Goal: Information Seeking & Learning: Learn about a topic

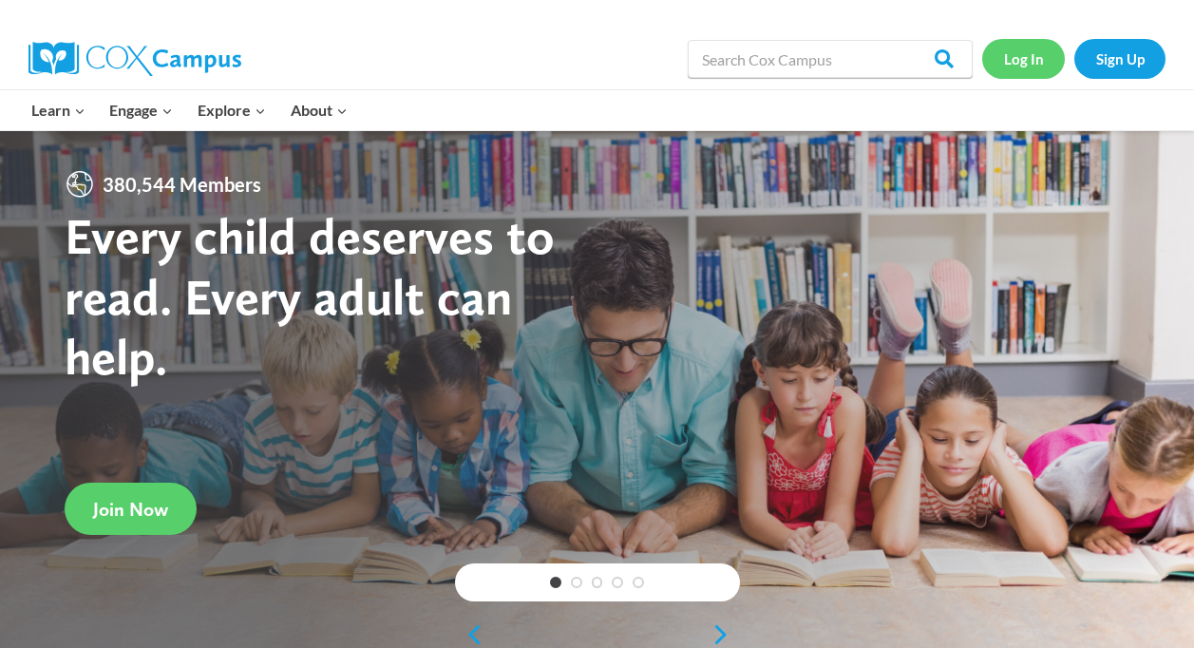
click at [1044, 66] on link "Log In" at bounding box center [1024, 58] width 83 height 39
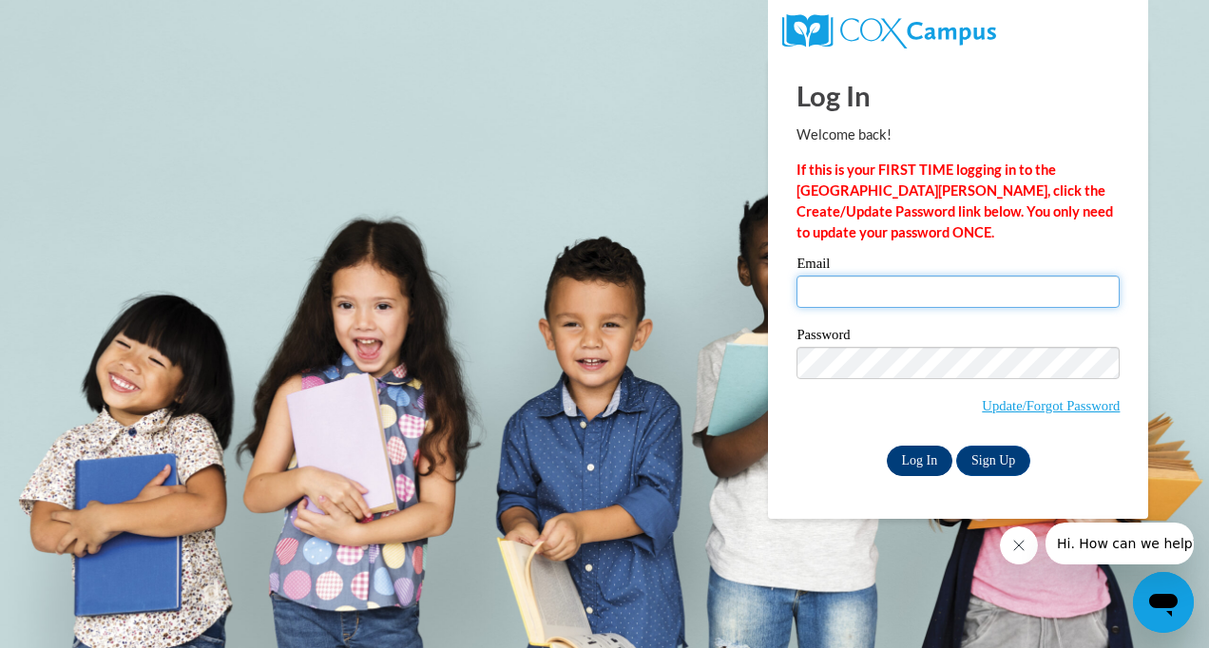
type input "amanda.cooper@ece.alabama.gov"
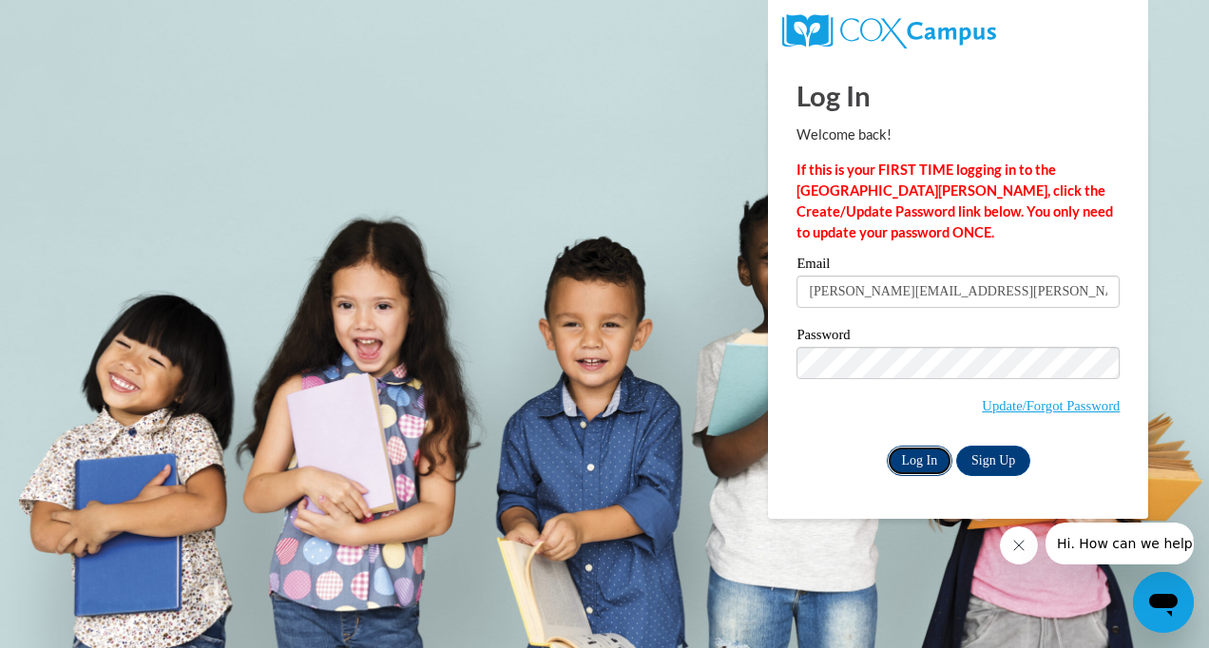
click at [939, 463] on input "Log In" at bounding box center [920, 461] width 67 height 30
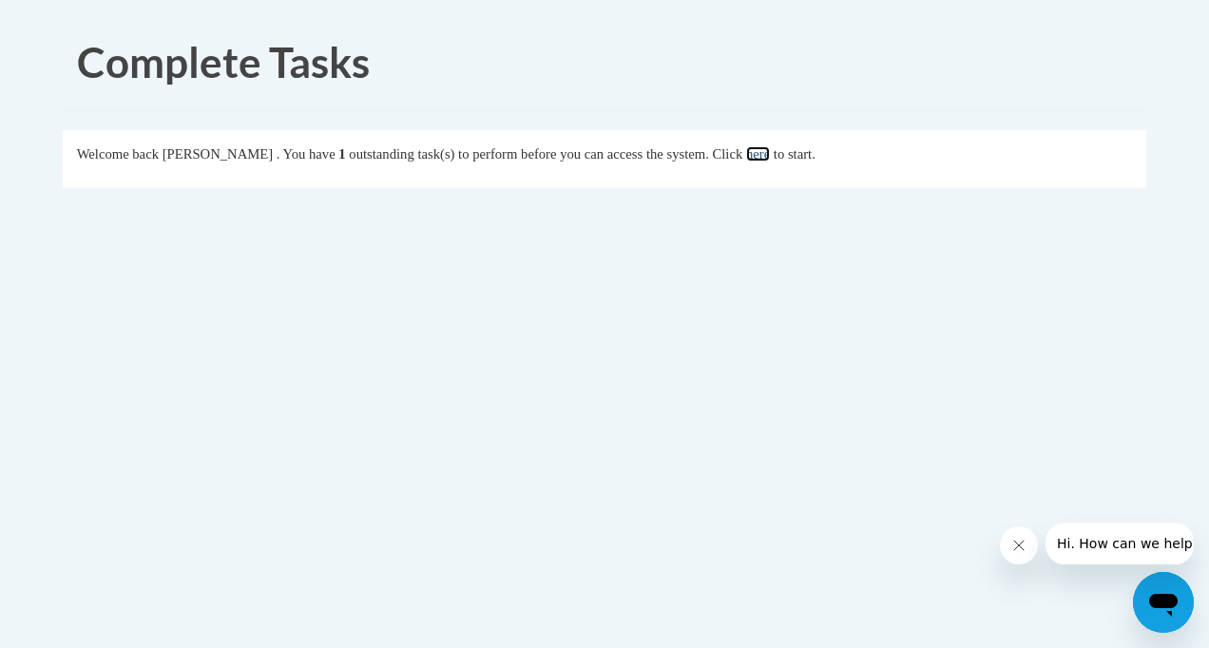
click at [770, 160] on link "here" at bounding box center [758, 153] width 24 height 15
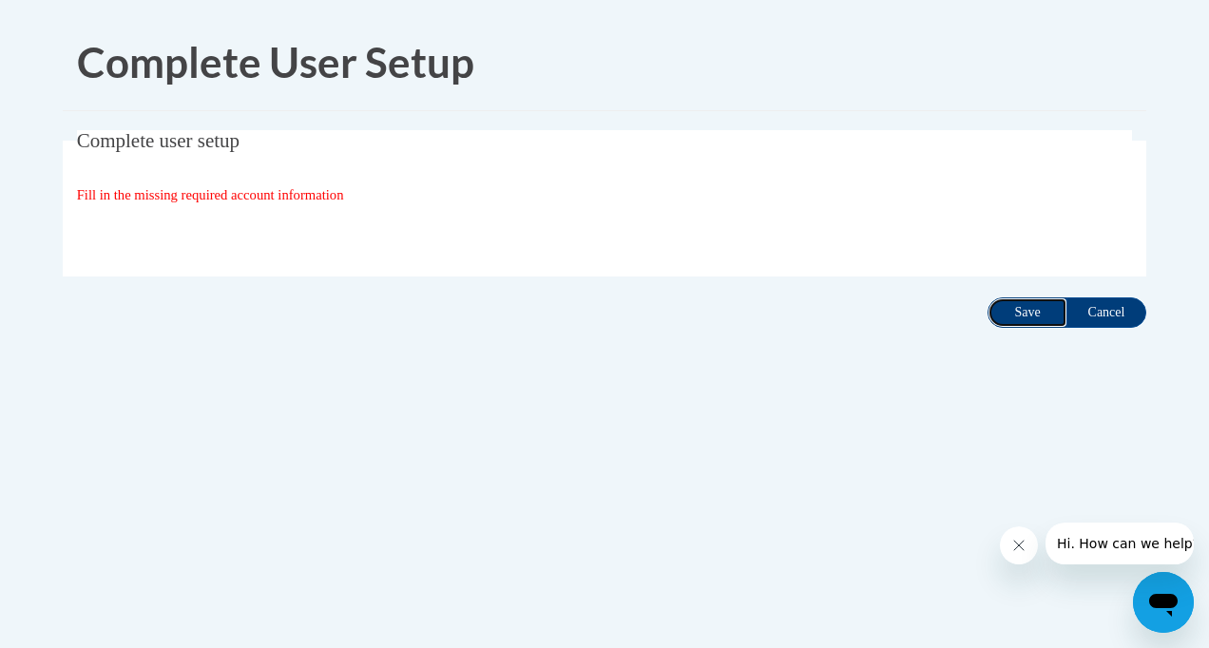
click at [1025, 307] on input "Save" at bounding box center [1027, 312] width 80 height 30
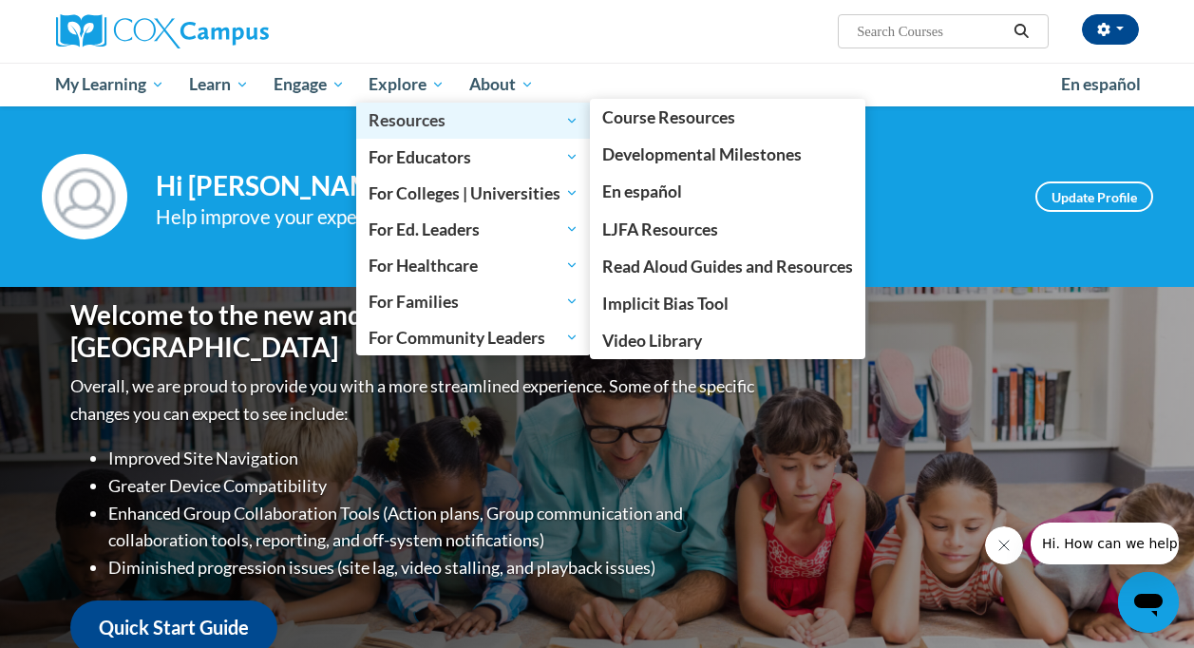
click at [395, 114] on span "Resources" at bounding box center [474, 120] width 210 height 23
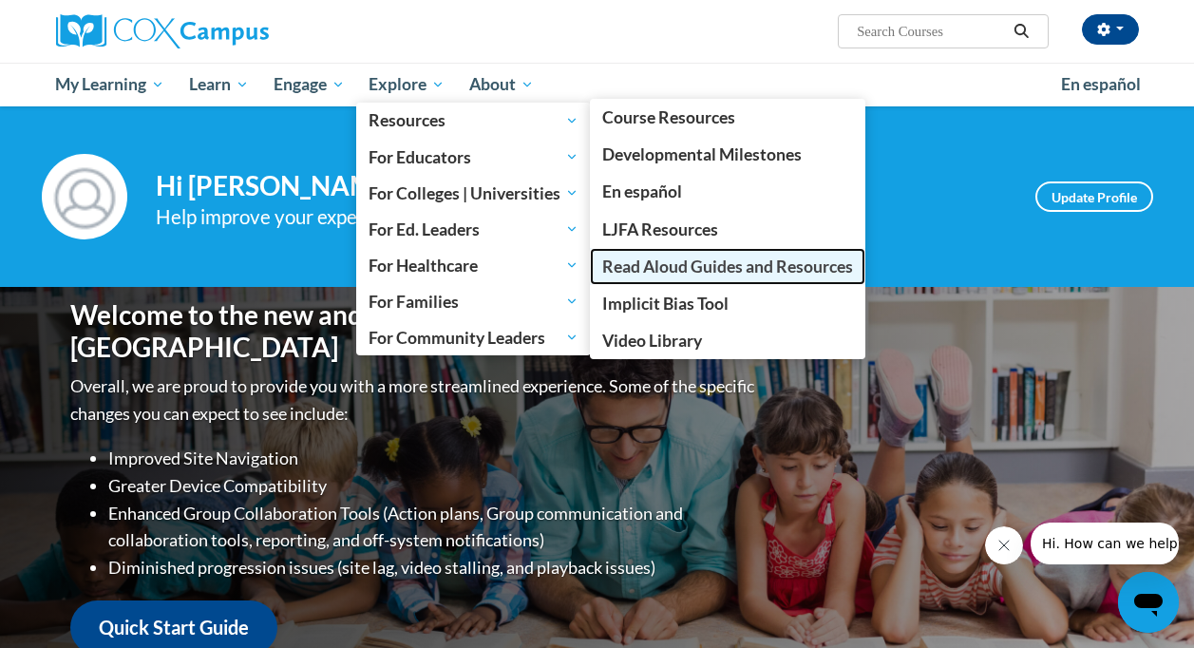
click at [686, 271] on span "Read Aloud Guides and Resources" at bounding box center [727, 267] width 251 height 20
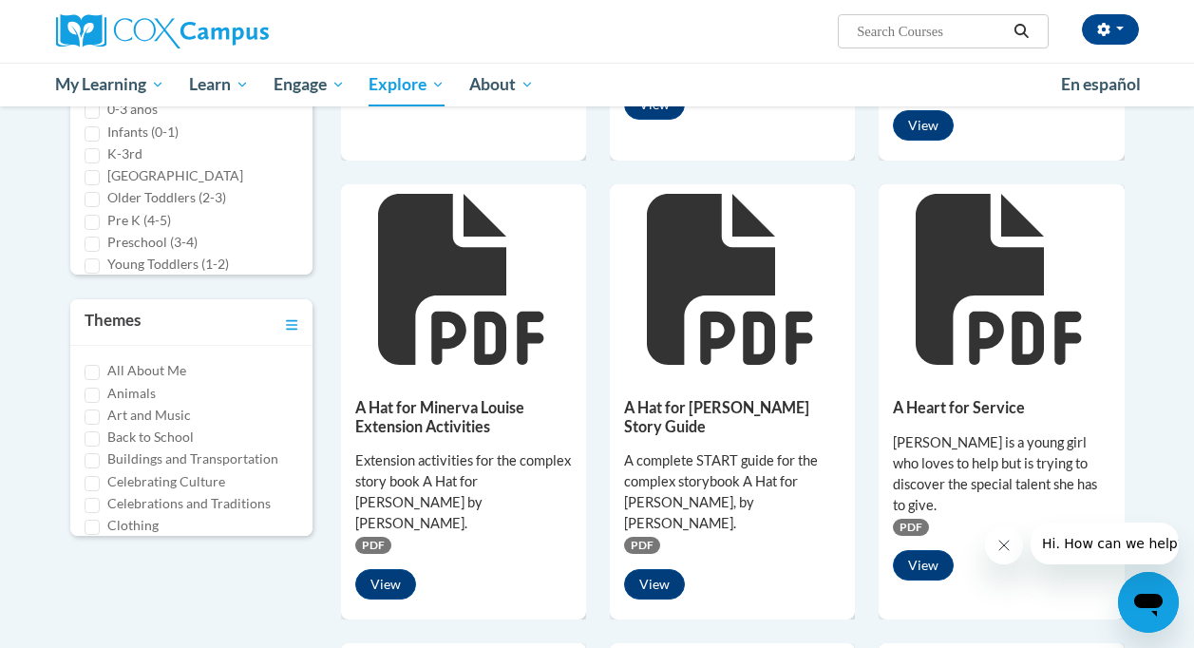
scroll to position [544, 0]
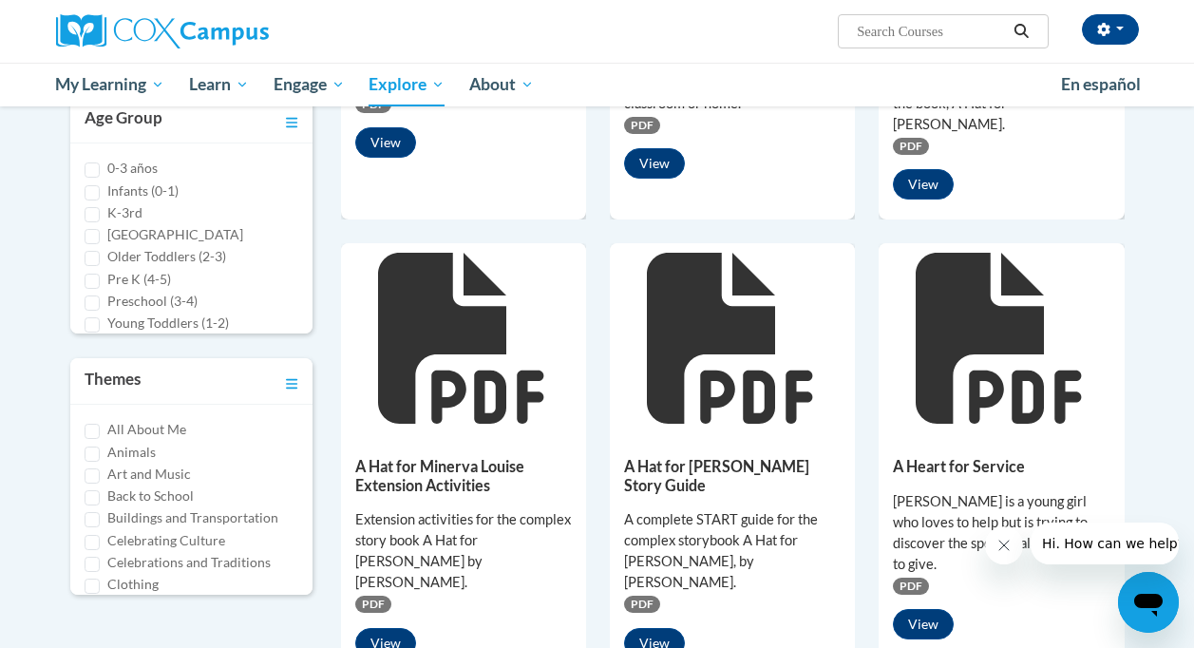
drag, startPoint x: 755, startPoint y: 426, endPoint x: 946, endPoint y: 379, distance: 196.6
click at [755, 433] on div "A Hat for Minerva Louise Story Guide A complete START guide for the complex sto…" at bounding box center [732, 552] width 245 height 239
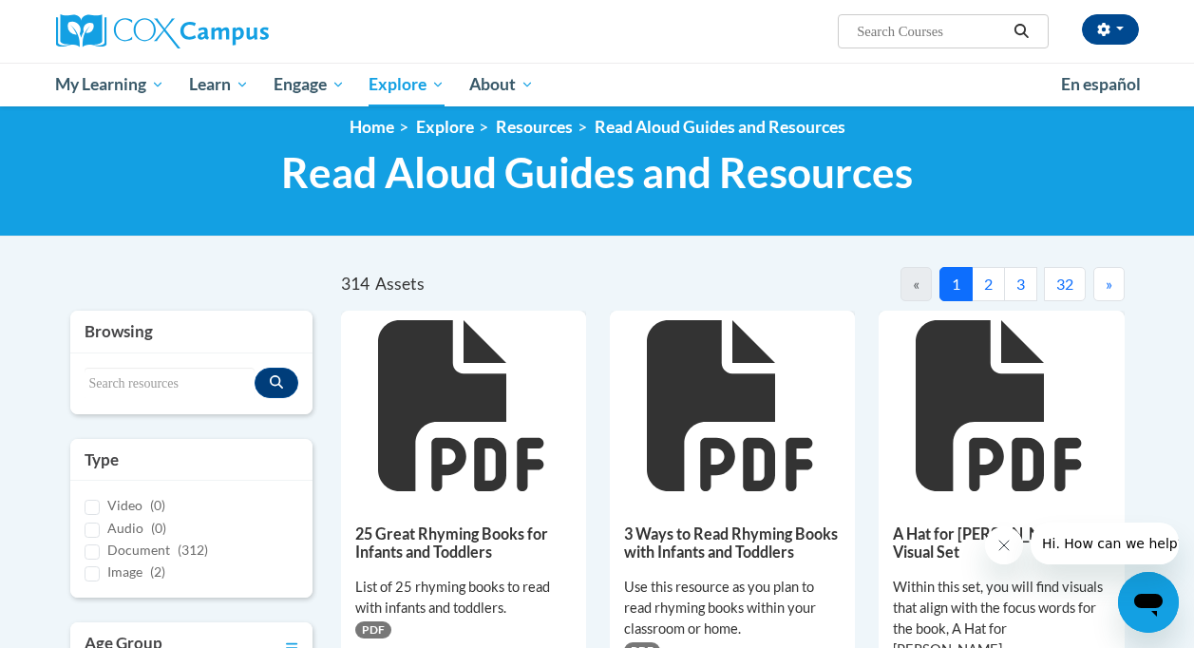
scroll to position [14, 0]
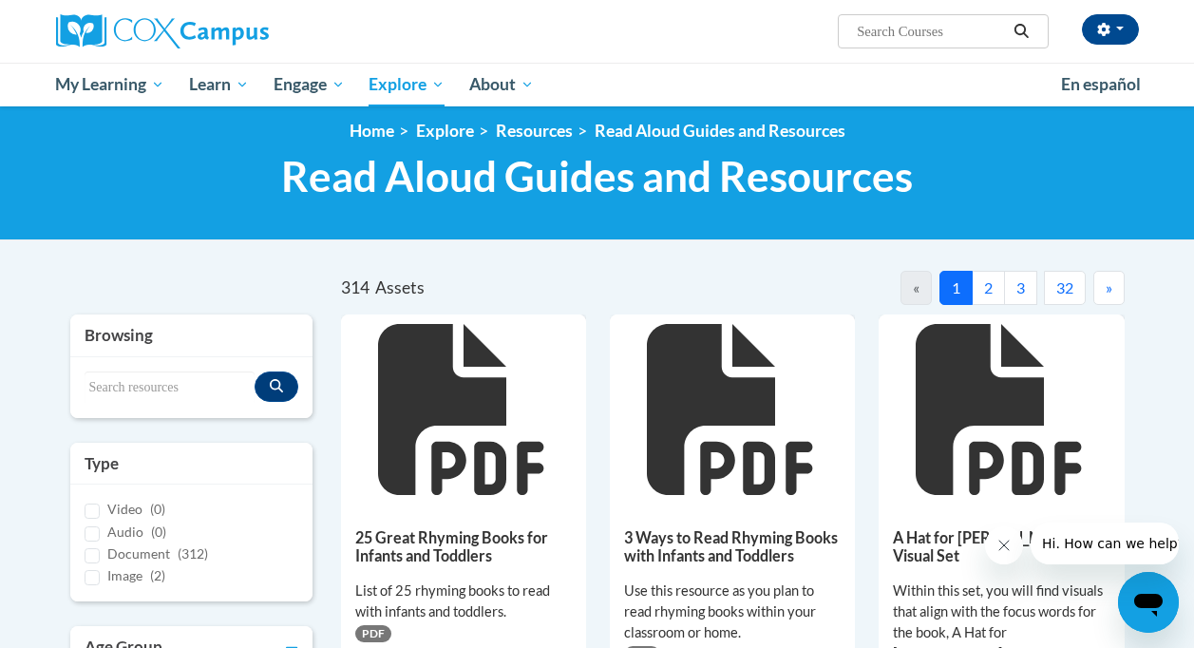
click at [1177, 130] on div "<en>My Learning</en><fr>New fr_My Learning</fr><it>New it_My Learning</it><de>N…" at bounding box center [597, 166] width 1194 height 148
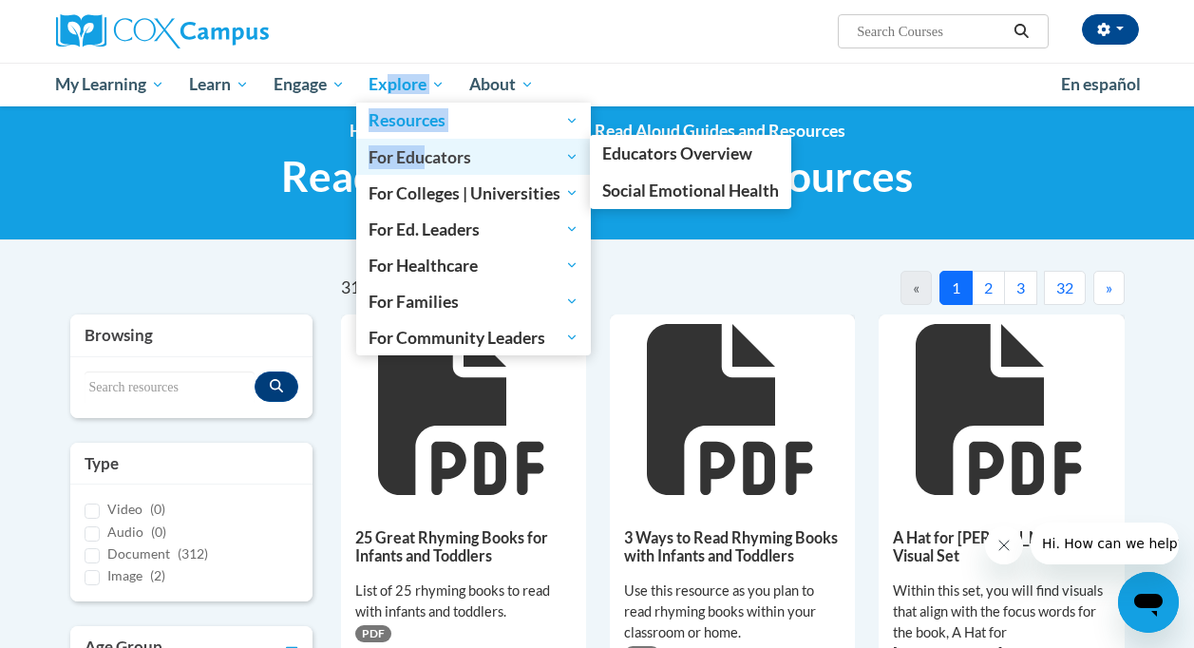
drag, startPoint x: 392, startPoint y: 71, endPoint x: 427, endPoint y: 141, distance: 77.3
click at [427, 106] on li "Explore Explore Resources Resources Course Resources Developmental Milestones E…" at bounding box center [406, 85] width 101 height 44
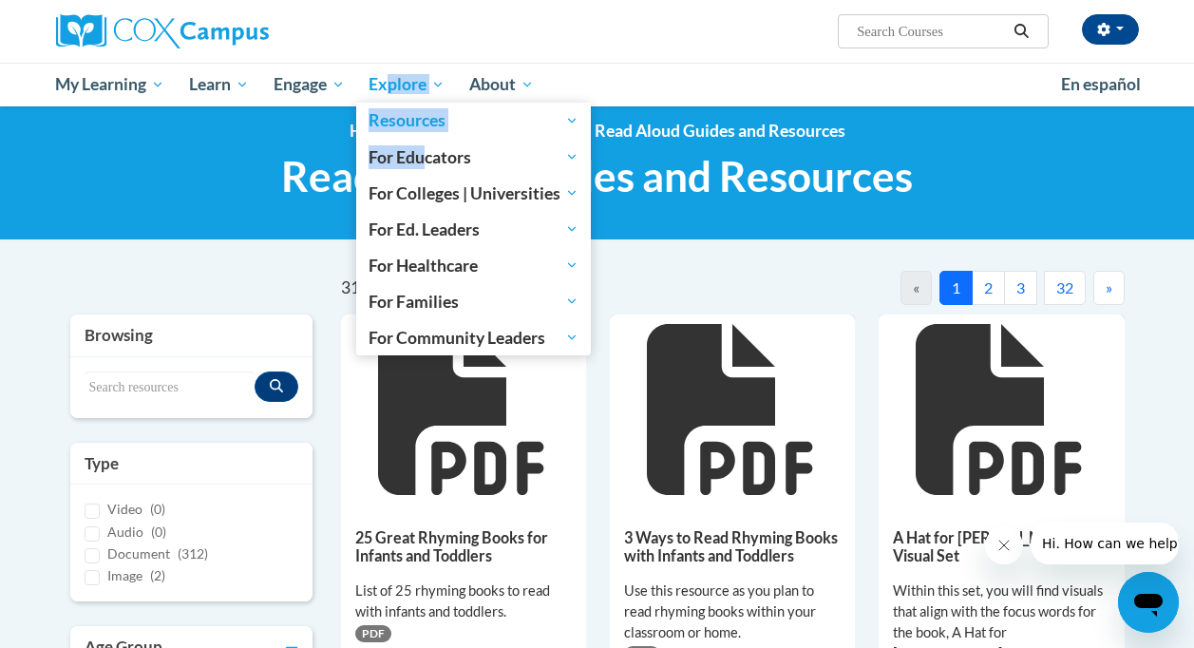
drag, startPoint x: 427, startPoint y: 141, endPoint x: 400, endPoint y: 82, distance: 64.6
click at [400, 82] on span "Explore" at bounding box center [407, 84] width 76 height 23
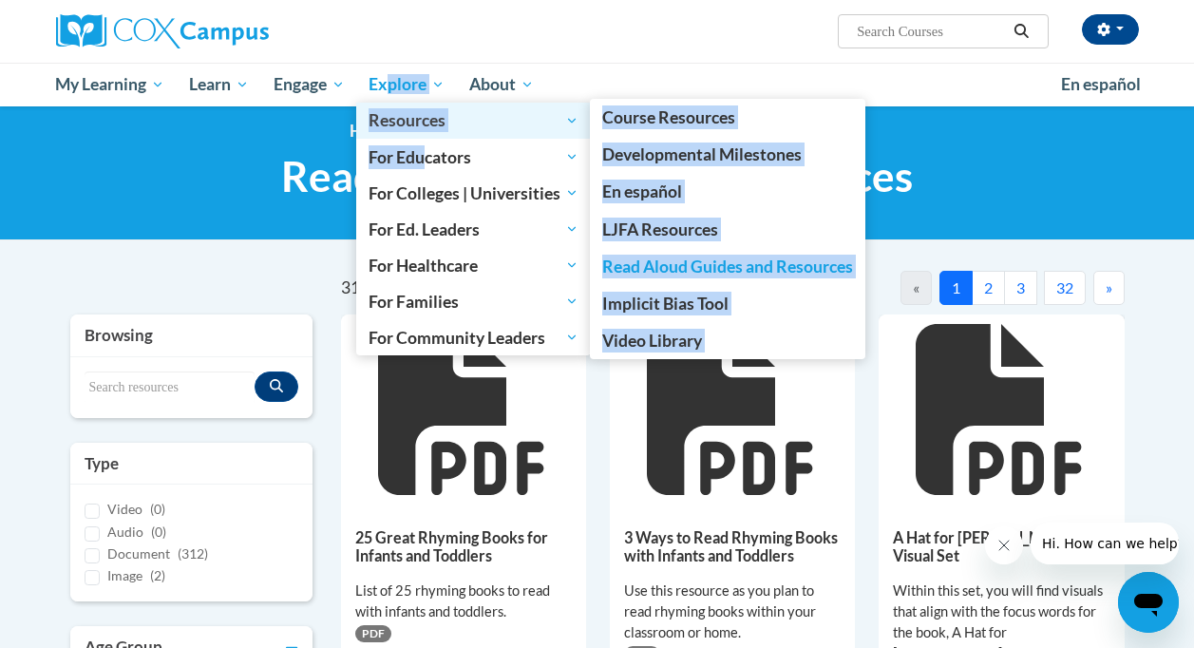
click at [503, 124] on span "Resources" at bounding box center [474, 120] width 210 height 23
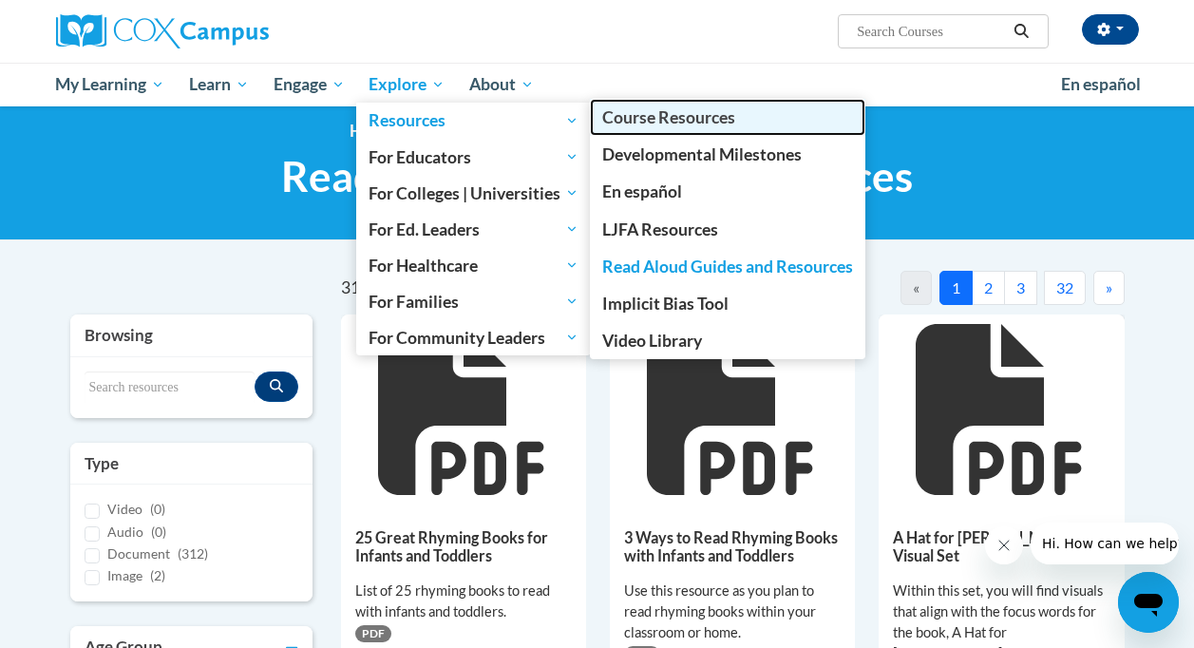
click at [693, 113] on span "Course Resources" at bounding box center [668, 117] width 133 height 20
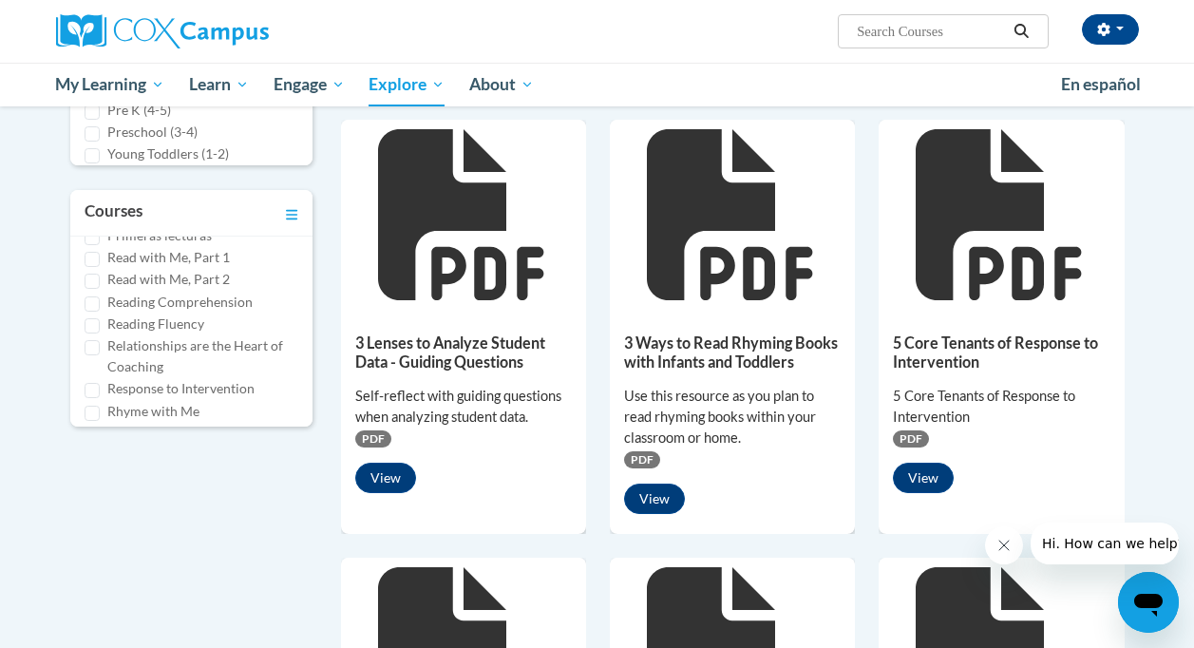
scroll to position [925, 0]
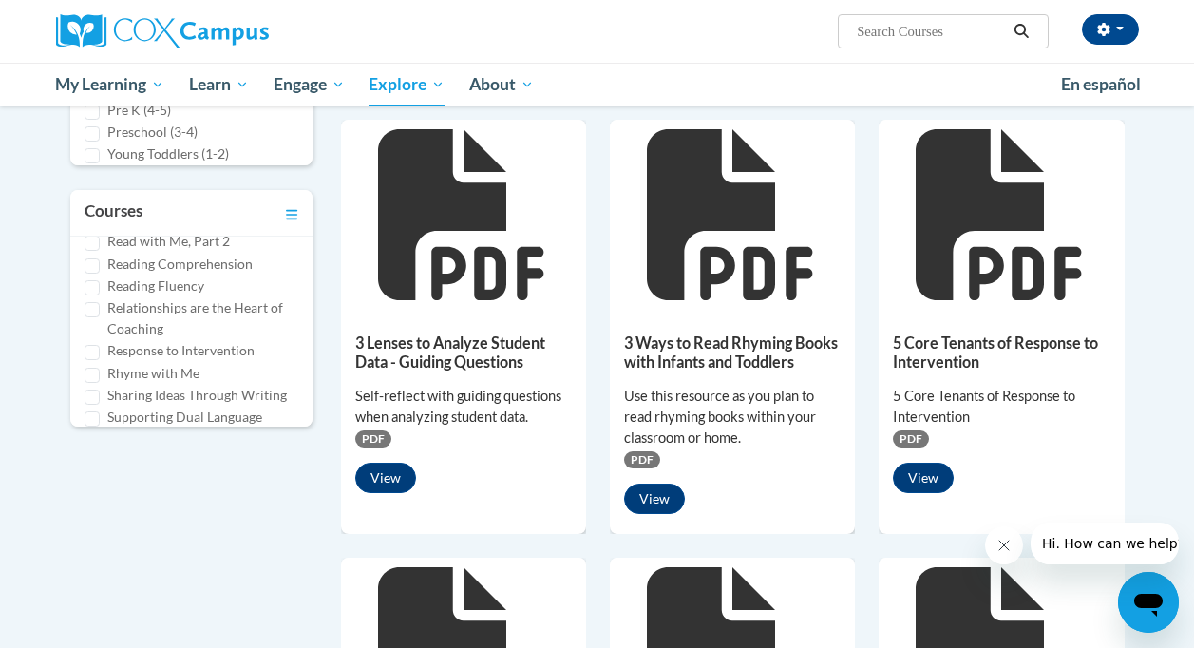
click at [95, 229] on input "Read with Me, Part 1" at bounding box center [92, 221] width 15 height 15
checkbox input "true"
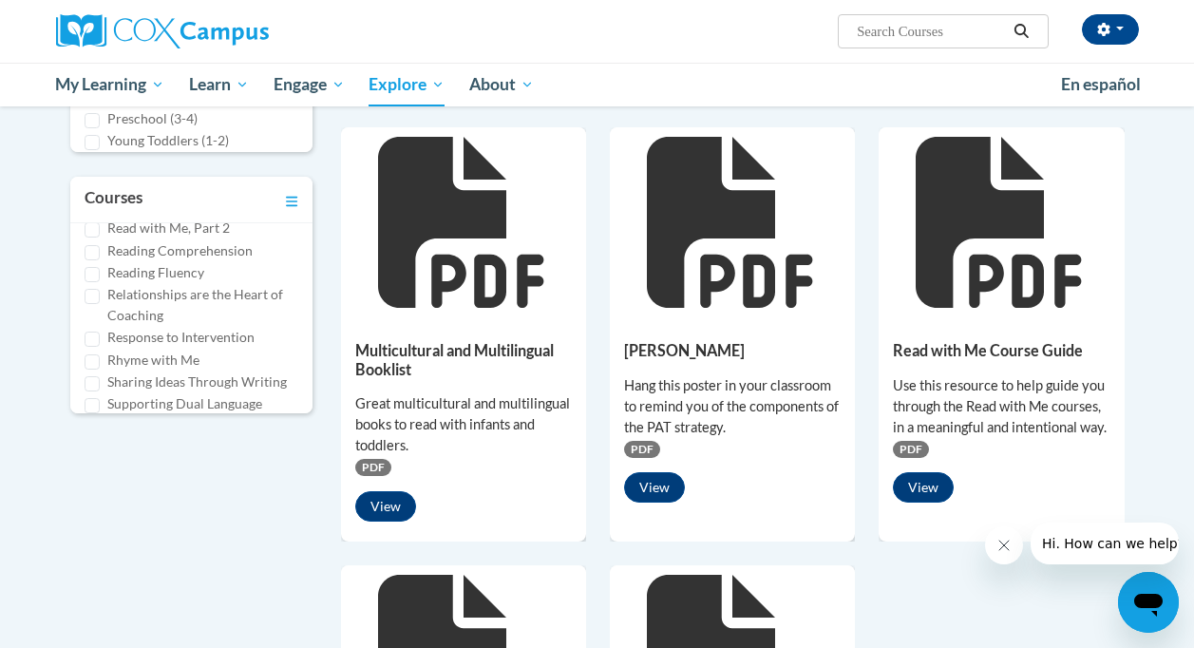
scroll to position [633, 0]
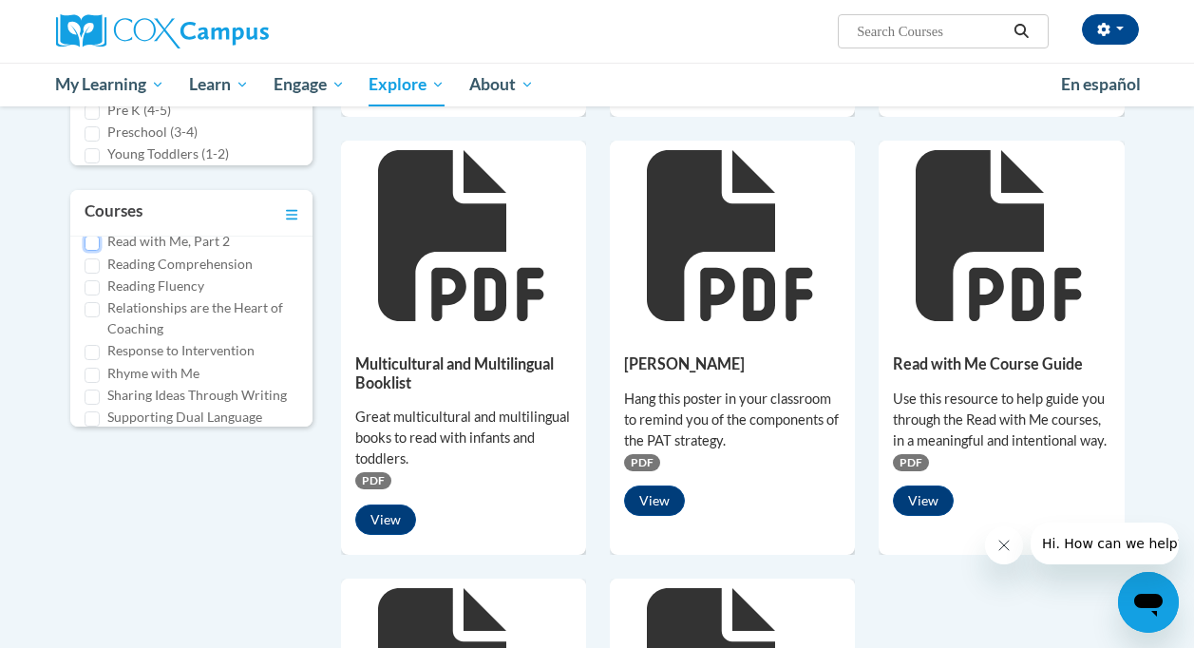
click at [96, 251] on input "Read with Me, Part 2" at bounding box center [92, 243] width 15 height 15
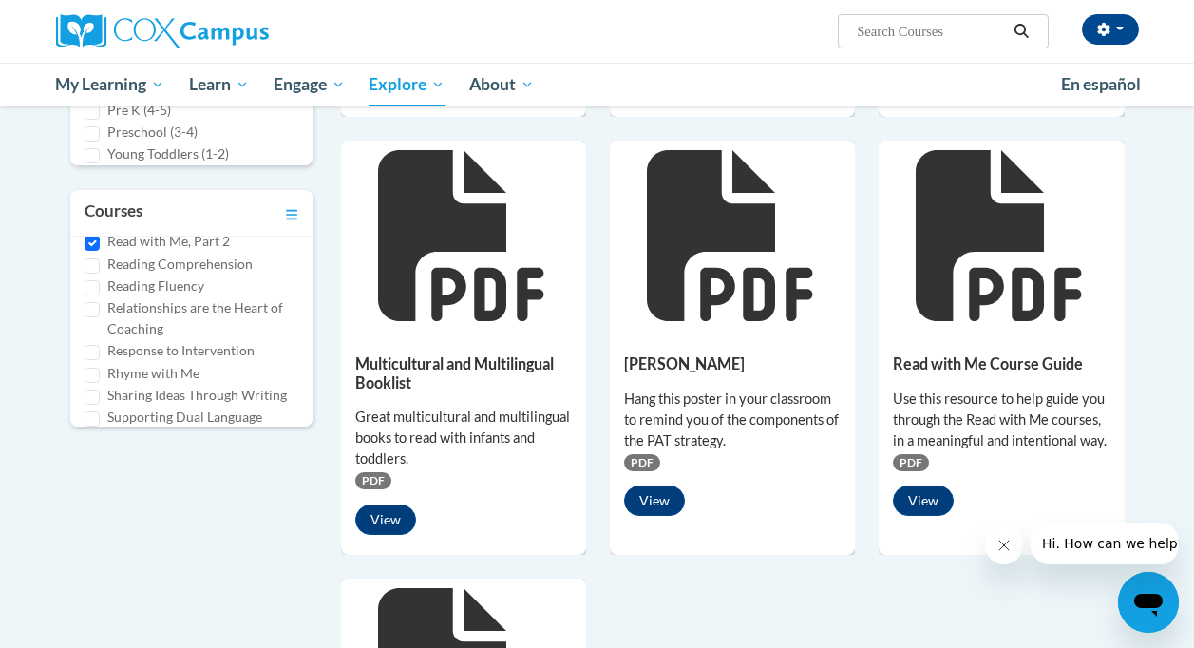
click at [176, 474] on div "7 Assets « 1 » Browsing Search resources Type Document (535) K-3rd" at bounding box center [598, 331] width 1112 height 1359
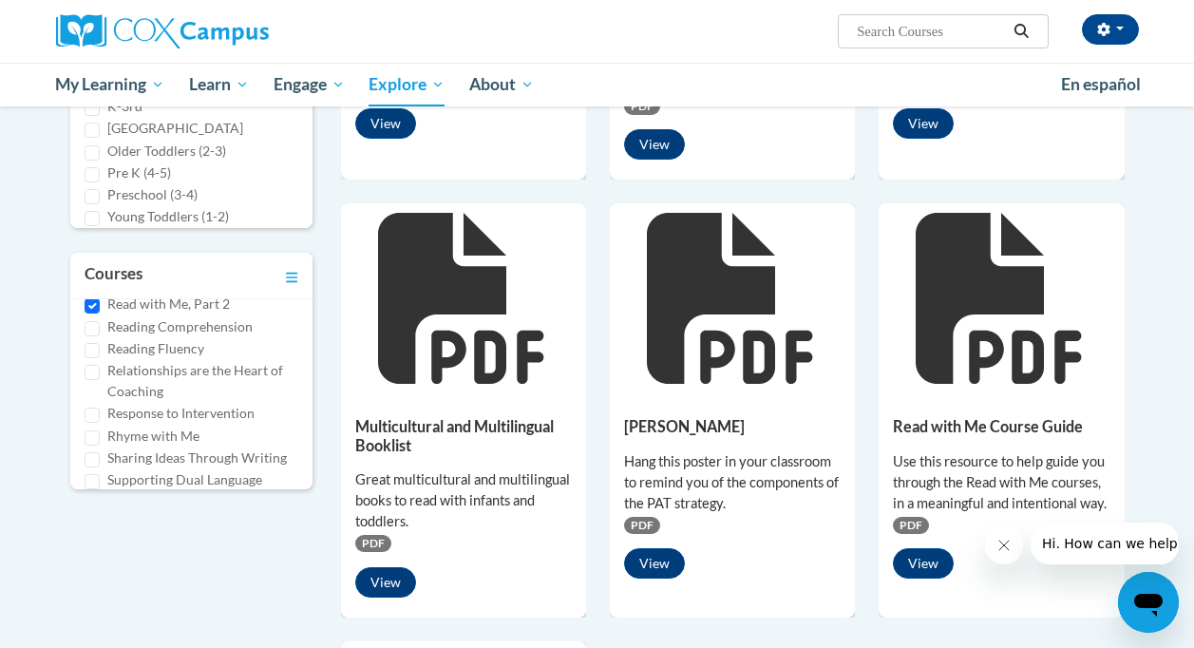
scroll to position [585, 0]
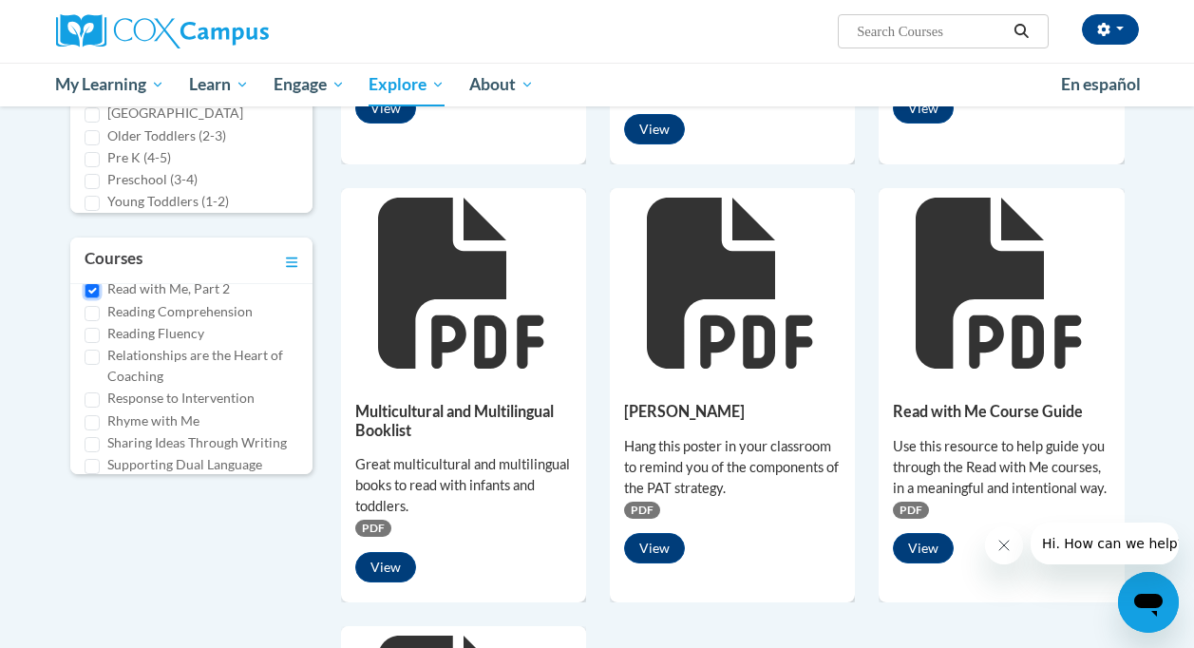
click at [89, 298] on input "Read with Me, Part 2" at bounding box center [92, 290] width 15 height 15
checkbox input "false"
click at [512, 432] on h5 "Multicultural and Multilingual Booklist" at bounding box center [463, 420] width 217 height 37
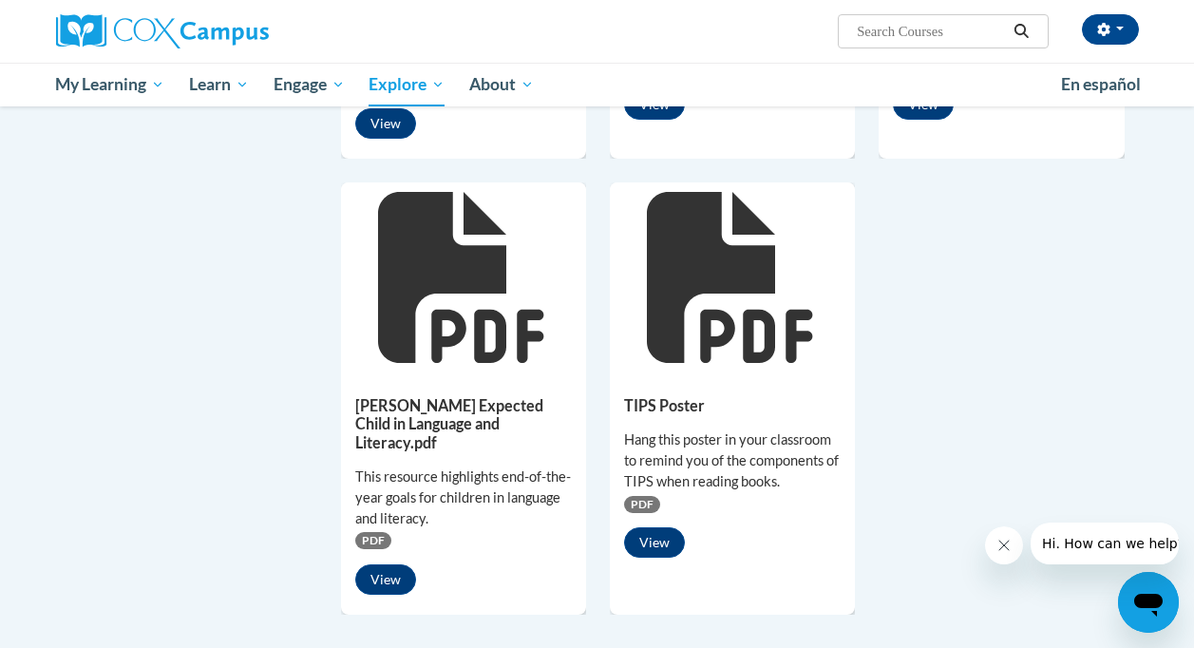
scroll to position [1038, 0]
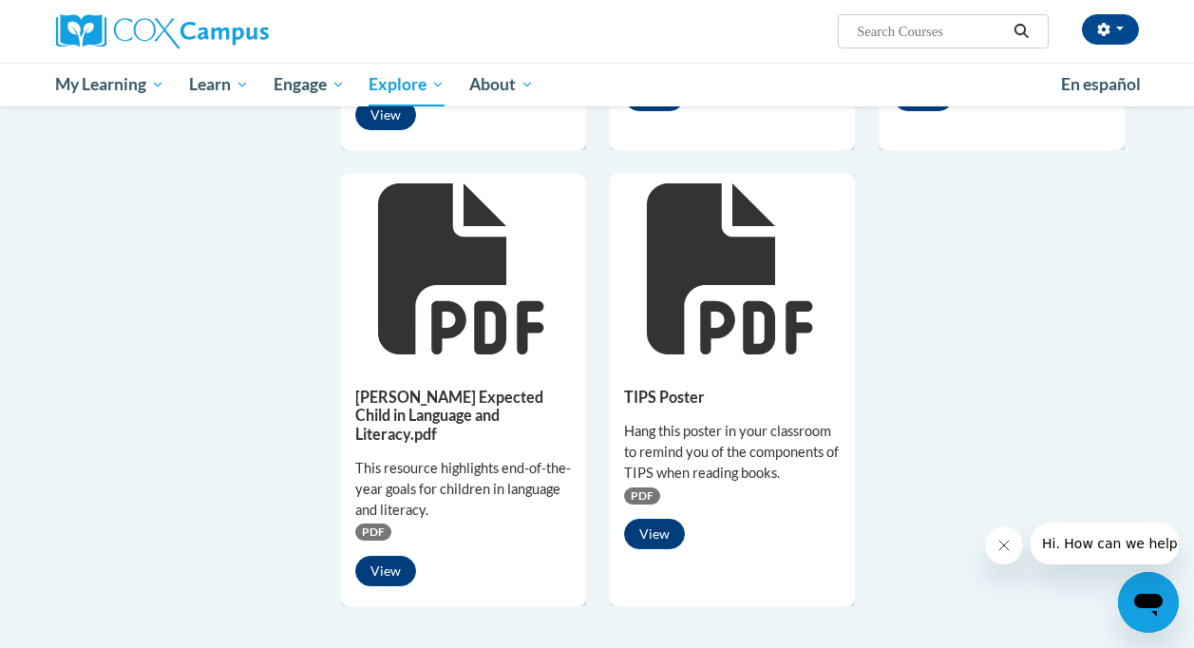
click at [812, 444] on div "Hang this poster in your classroom to remind you of the components of TIPS when…" at bounding box center [732, 452] width 217 height 63
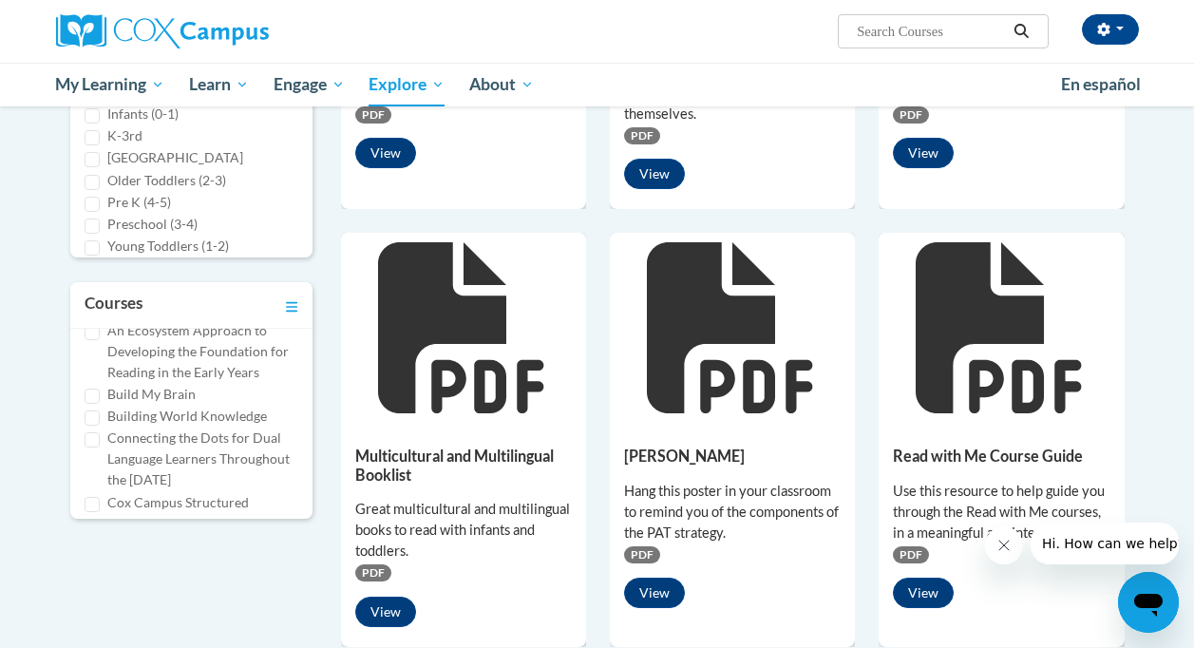
scroll to position [0, 0]
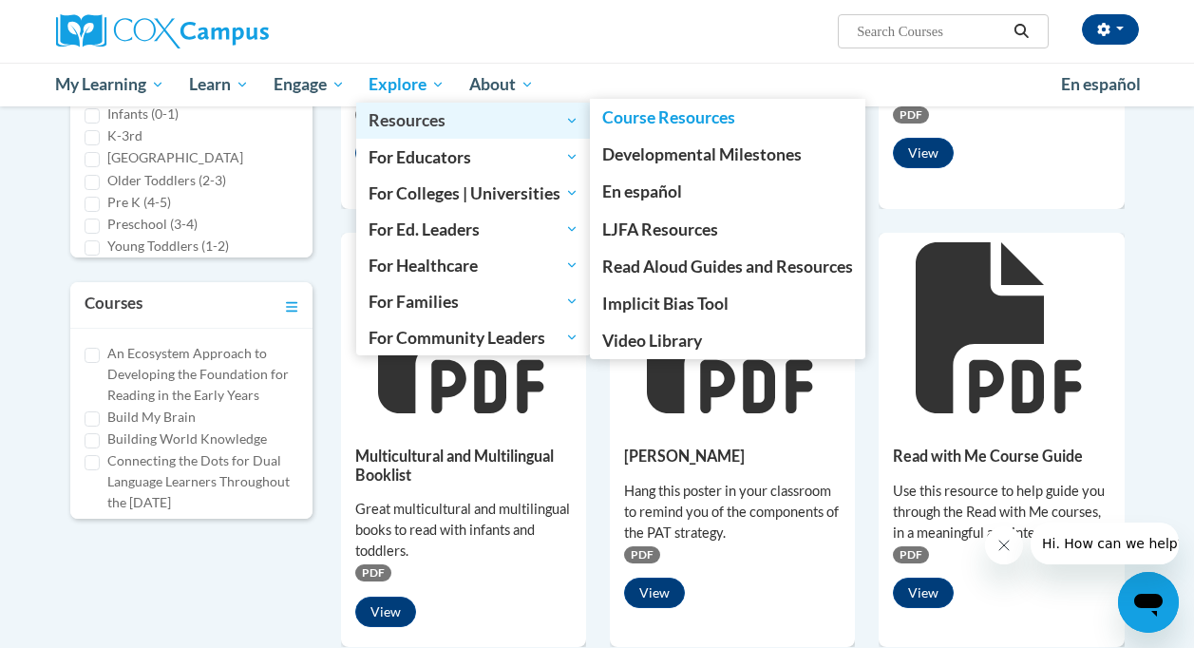
click at [545, 117] on span "Resources" at bounding box center [474, 120] width 210 height 23
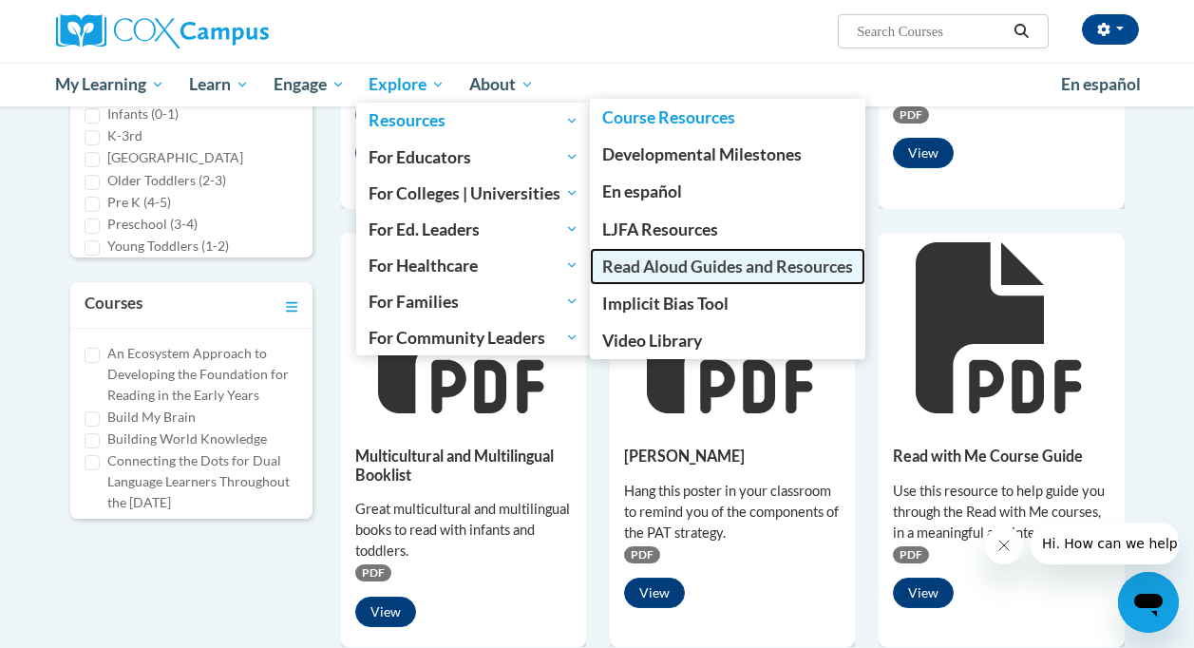
click at [661, 256] on link "Read Aloud Guides and Resources" at bounding box center [728, 266] width 276 height 37
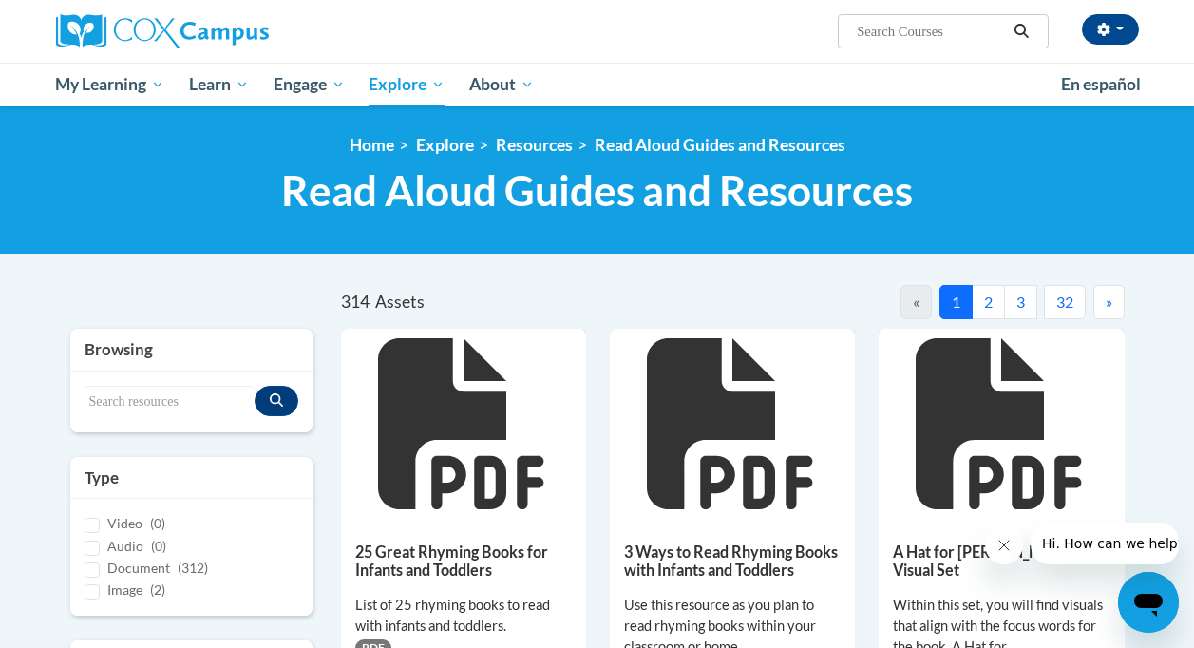
click at [891, 28] on input "Search..." at bounding box center [931, 31] width 152 height 23
type input "TIPS guide"
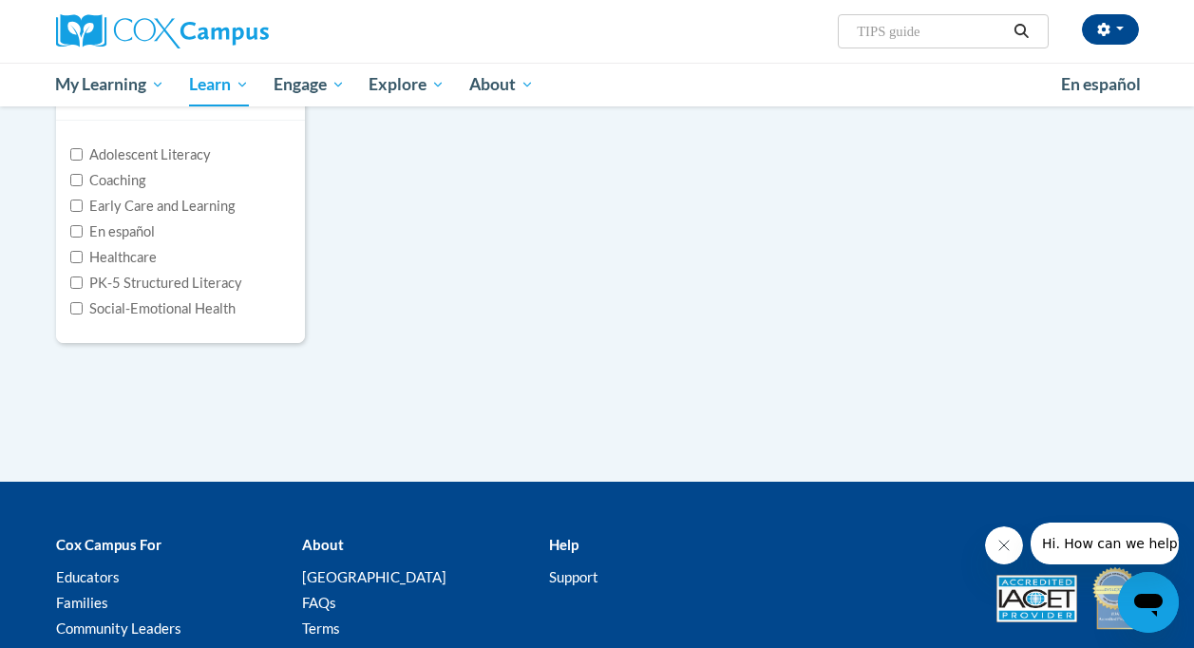
scroll to position [278, 0]
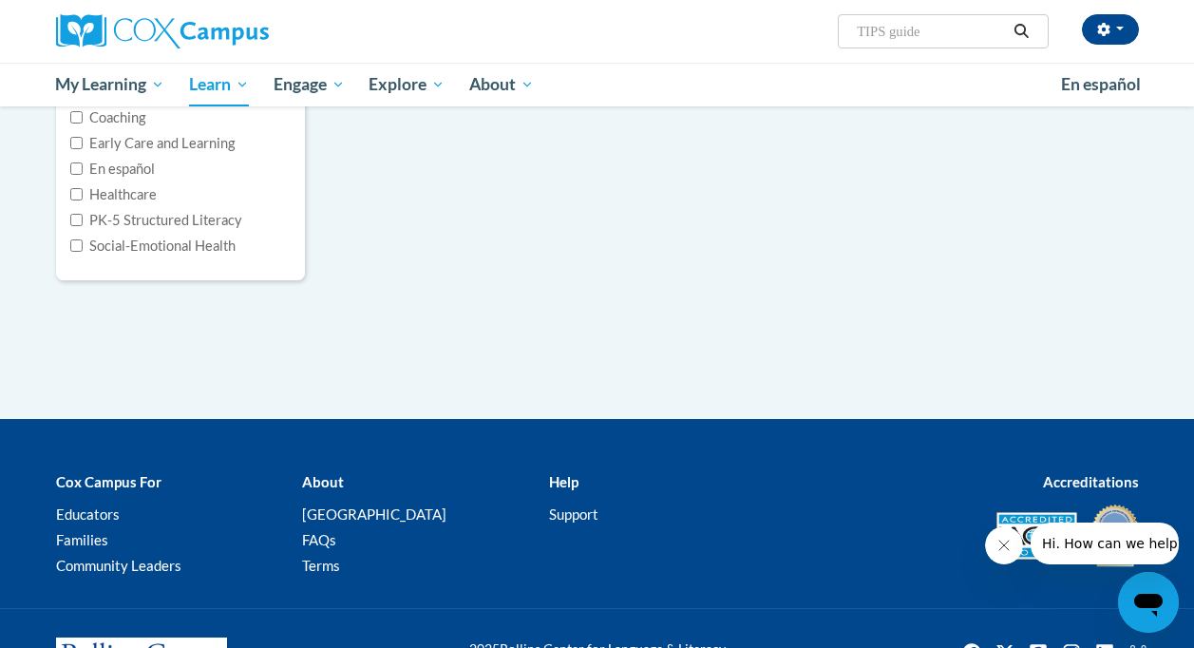
click at [941, 34] on input "TIPS guide" at bounding box center [931, 31] width 152 height 23
click at [941, 34] on input "TIPS" at bounding box center [931, 31] width 152 height 23
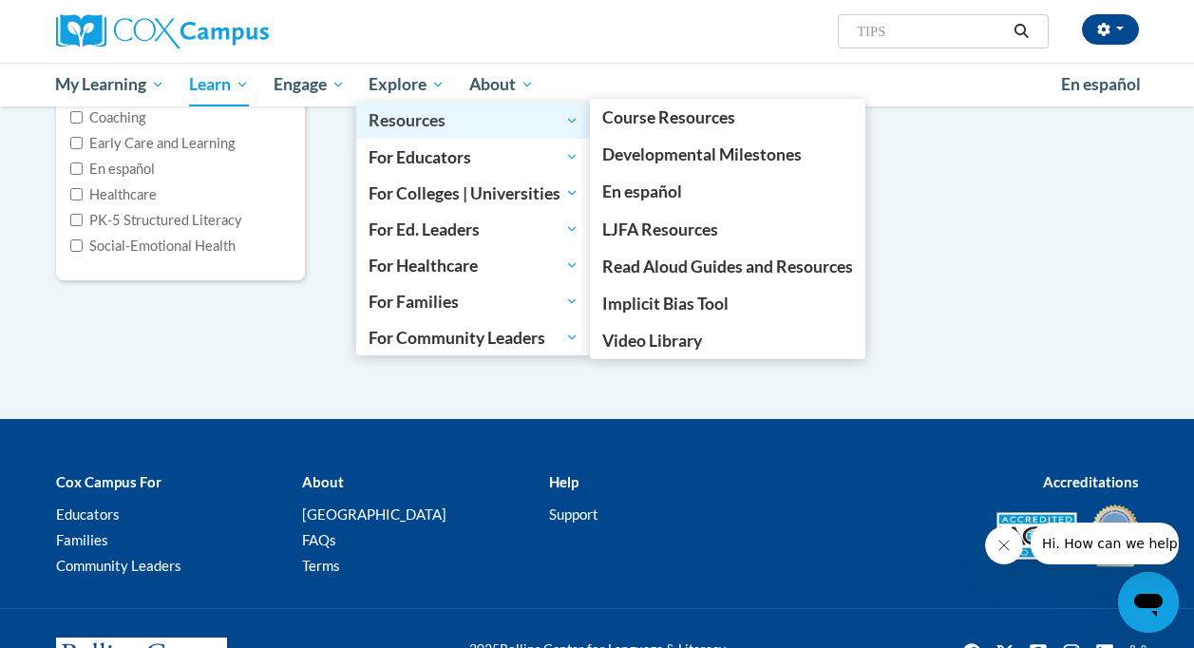
type input "TIPS"
click at [430, 129] on span "Resources" at bounding box center [474, 120] width 210 height 23
click at [533, 125] on span "Resources" at bounding box center [474, 120] width 210 height 23
click at [449, 118] on span "Resources" at bounding box center [474, 120] width 210 height 23
click at [545, 116] on span "Resources" at bounding box center [474, 120] width 210 height 23
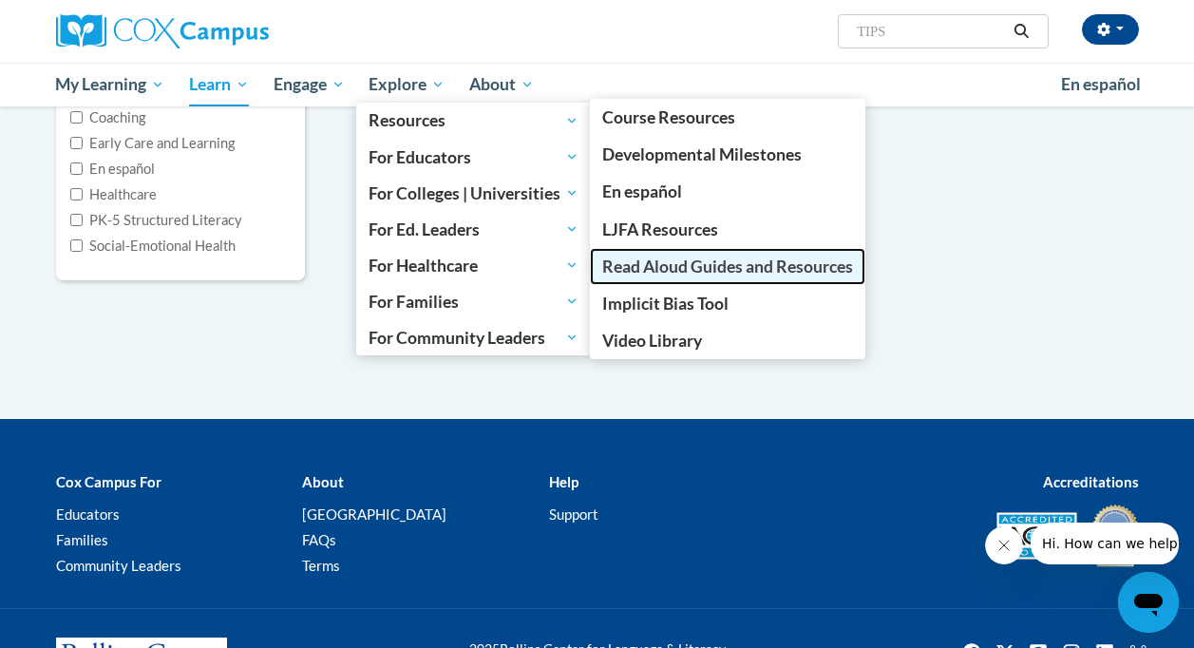
click at [665, 257] on span "Read Aloud Guides and Resources" at bounding box center [727, 267] width 251 height 20
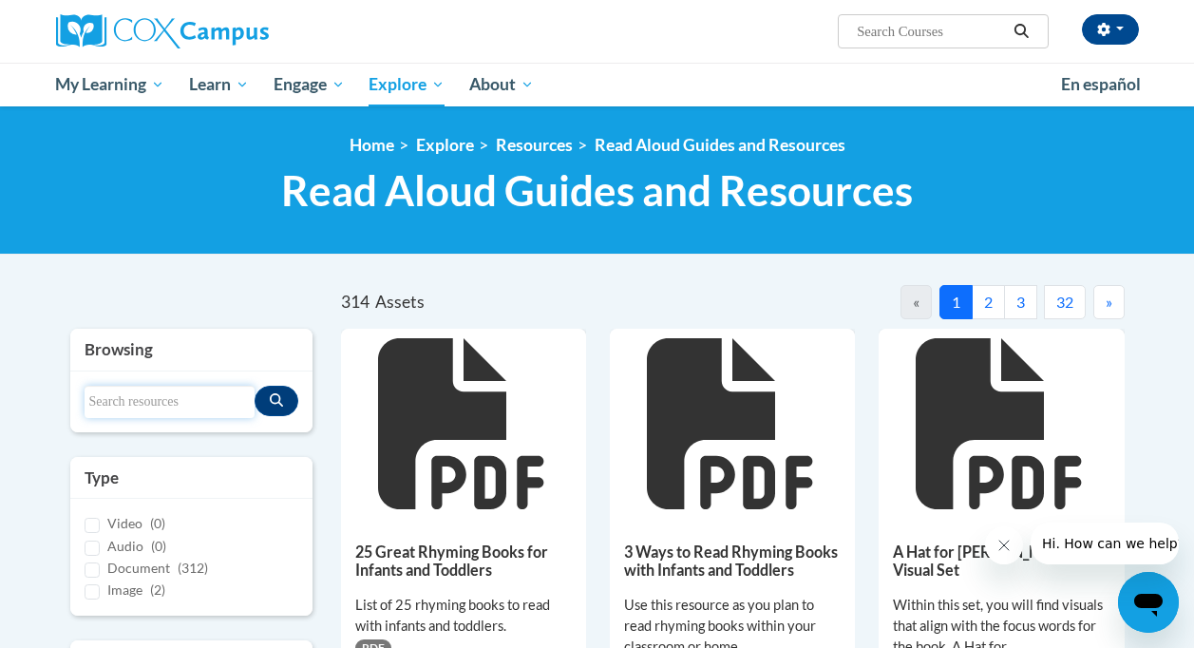
click at [155, 405] on input "Search resources" at bounding box center [170, 402] width 170 height 32
type input "TIPS"
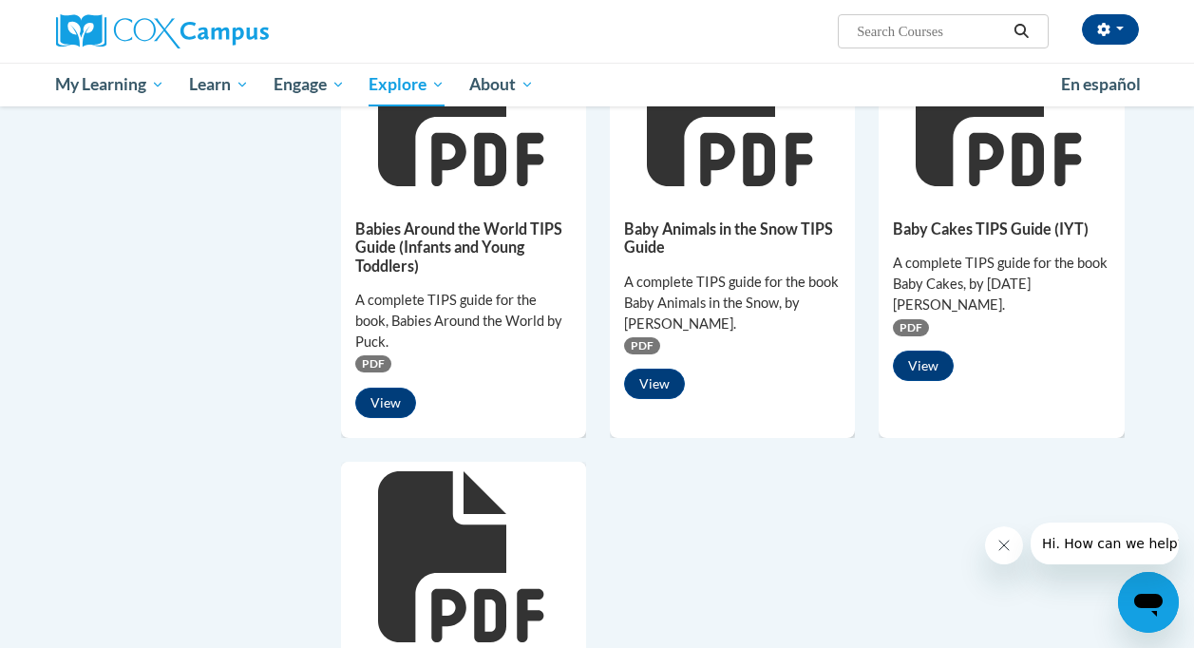
scroll to position [1221, 0]
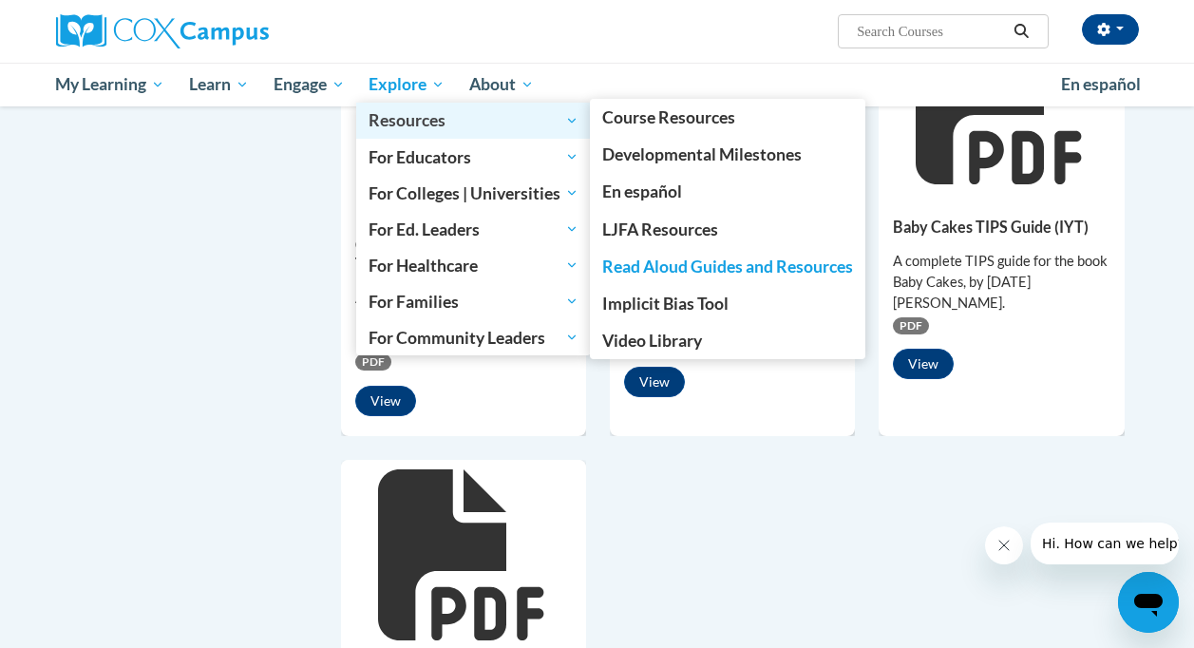
click at [504, 117] on span "Resources" at bounding box center [474, 120] width 210 height 23
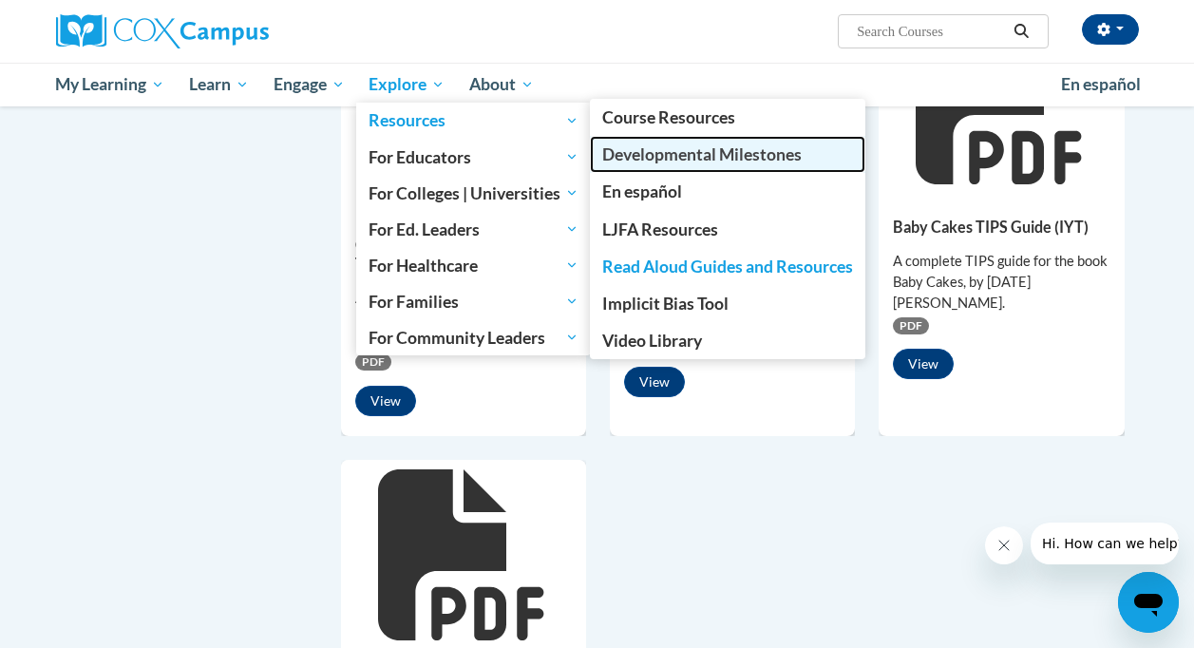
click at [662, 155] on span "Developmental Milestones" at bounding box center [702, 154] width 200 height 20
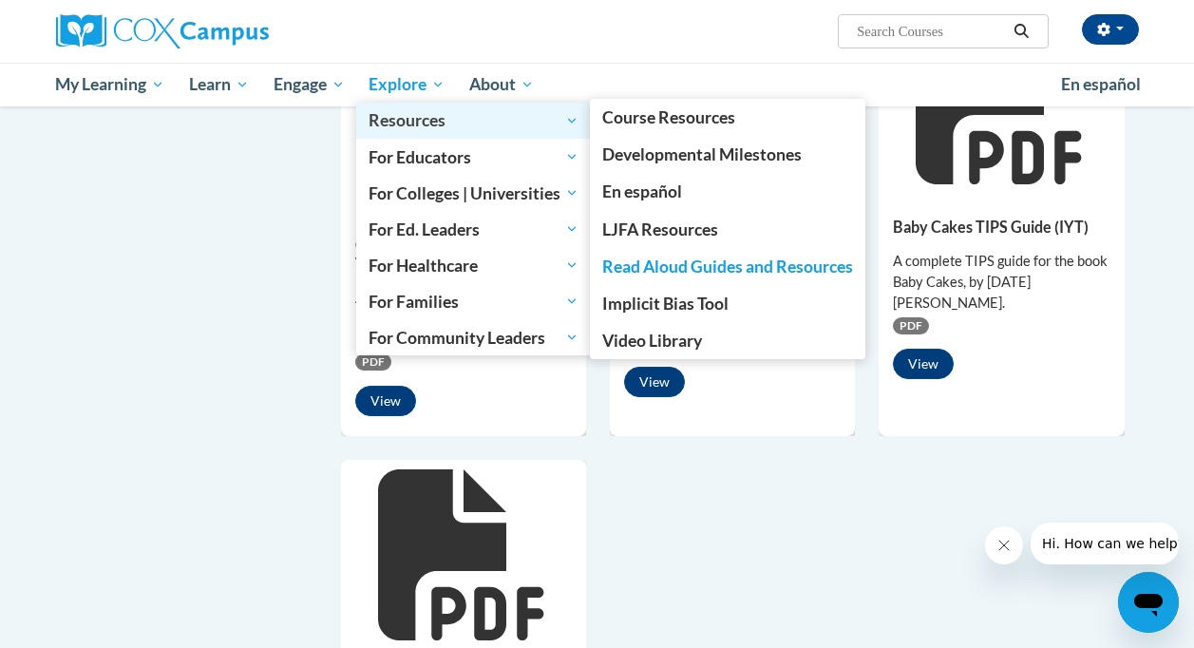
click at [418, 122] on span "Resources" at bounding box center [474, 120] width 210 height 23
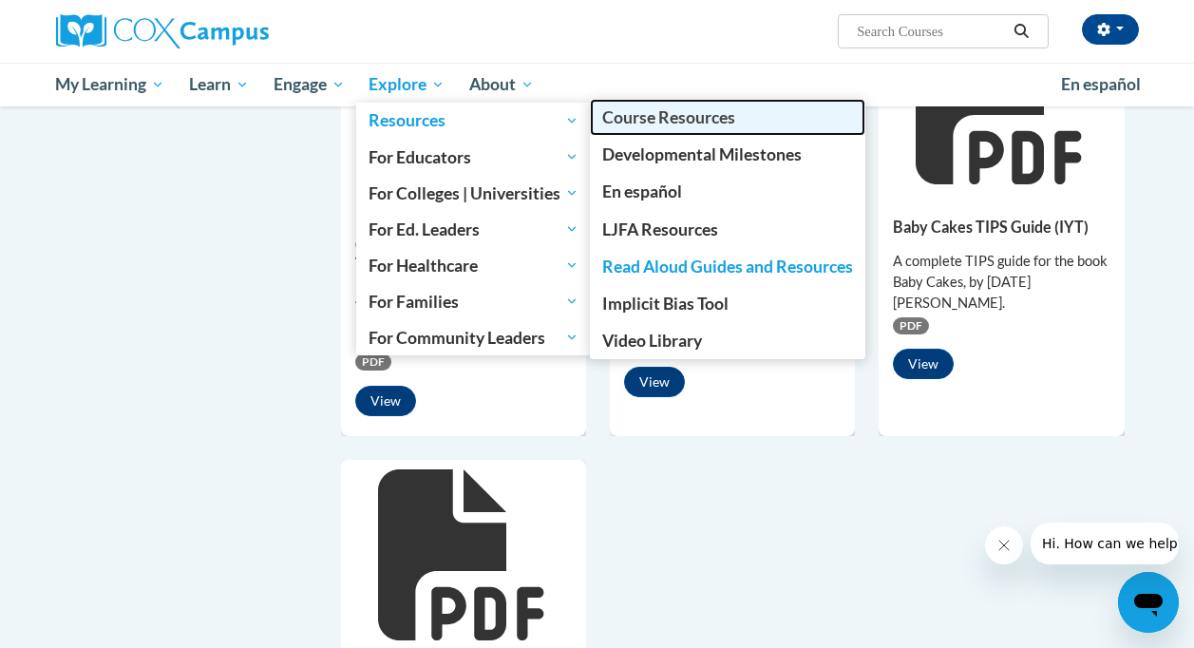
click at [666, 124] on span "Course Resources" at bounding box center [668, 117] width 133 height 20
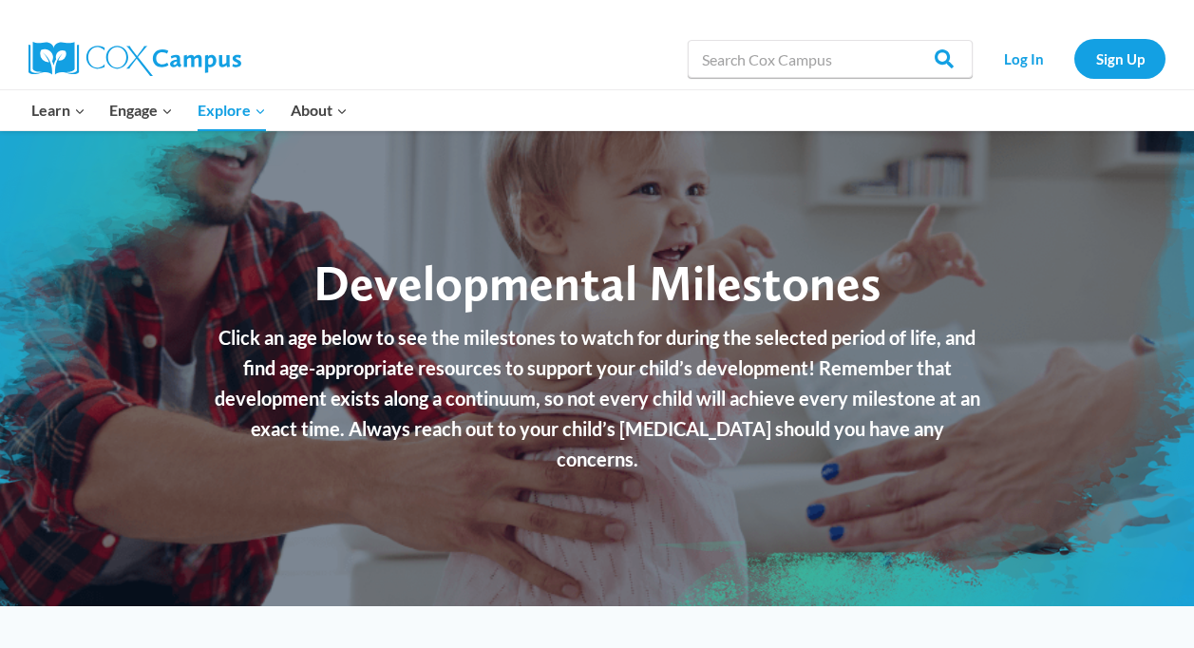
click at [515, 322] on div "Developmental Milestones" at bounding box center [598, 288] width 808 height 68
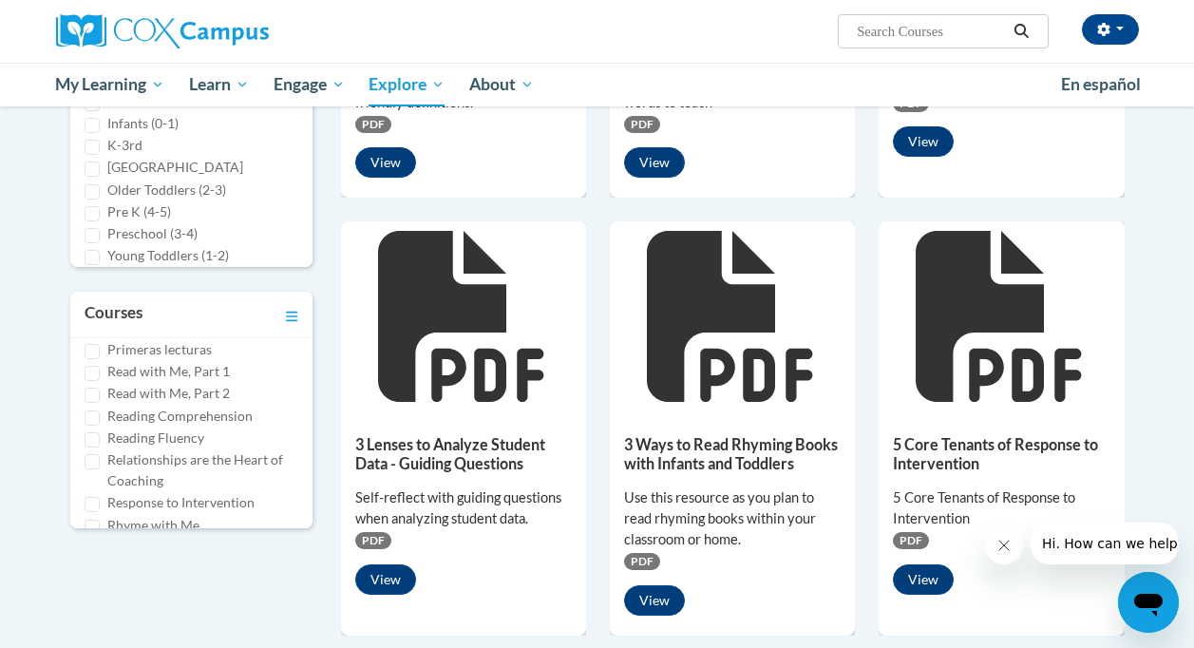
scroll to position [912, 0]
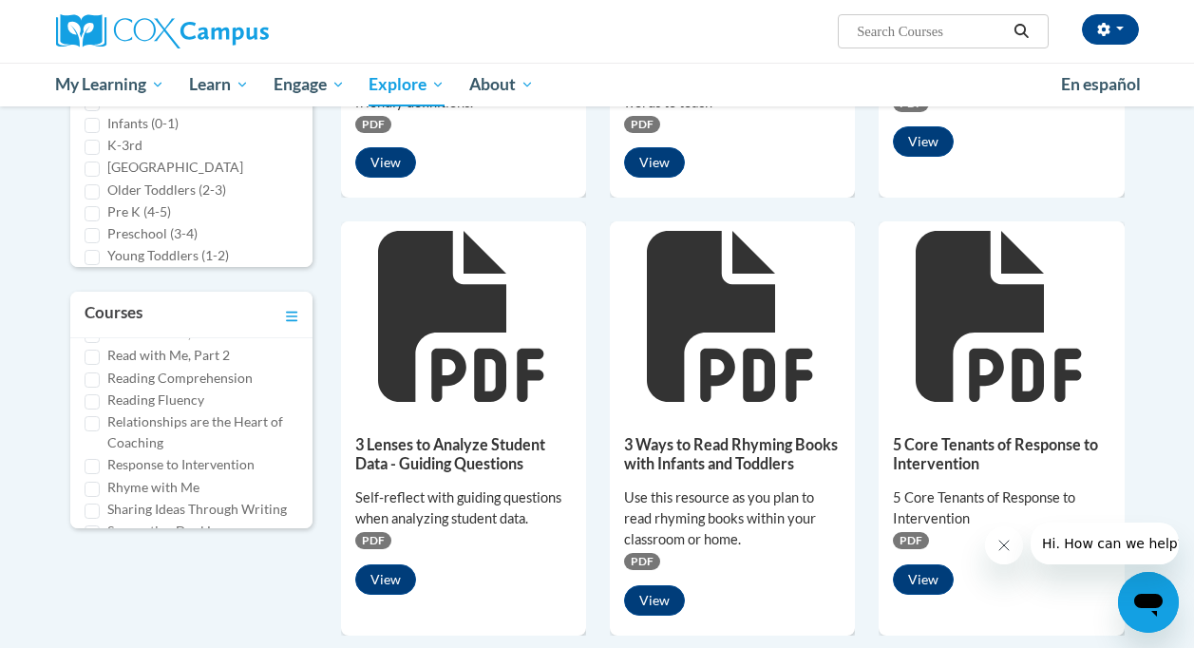
click at [249, 583] on div "535 Assets « 1 2 3 4 5 6 7 8 9 10 11 12 13 14 15 16 17 18 19 20 21 22 23 24 25 …" at bounding box center [598, 617] width 1112 height 1752
